Goal: Task Accomplishment & Management: Manage account settings

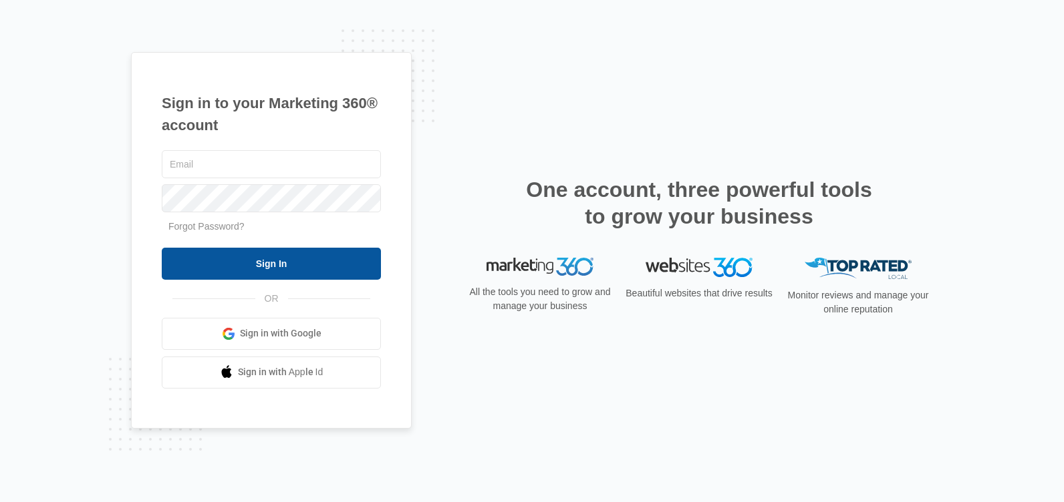
type input "[EMAIL_ADDRESS][DOMAIN_NAME]"
click at [245, 258] on input "Sign In" at bounding box center [271, 264] width 219 height 32
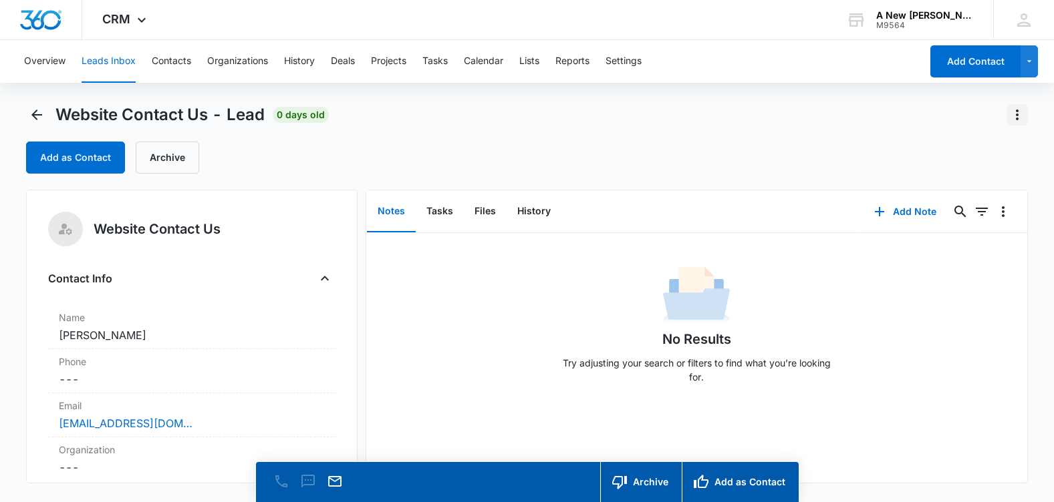
click at [1015, 108] on icon "Actions" at bounding box center [1017, 115] width 16 height 16
click at [988, 170] on div "Delete" at bounding box center [980, 172] width 29 height 9
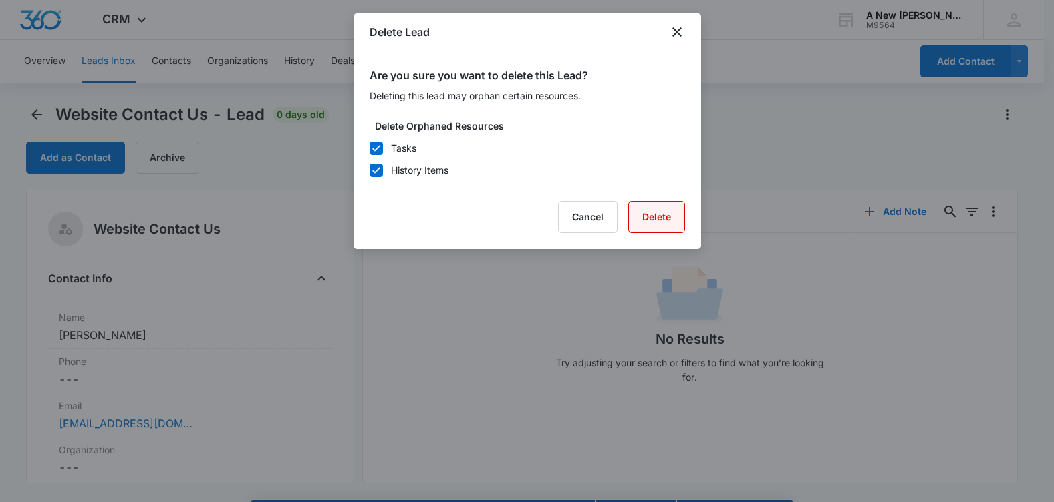
click at [663, 212] on button "Delete" at bounding box center [656, 217] width 57 height 32
